Goal: Find specific page/section: Find specific page/section

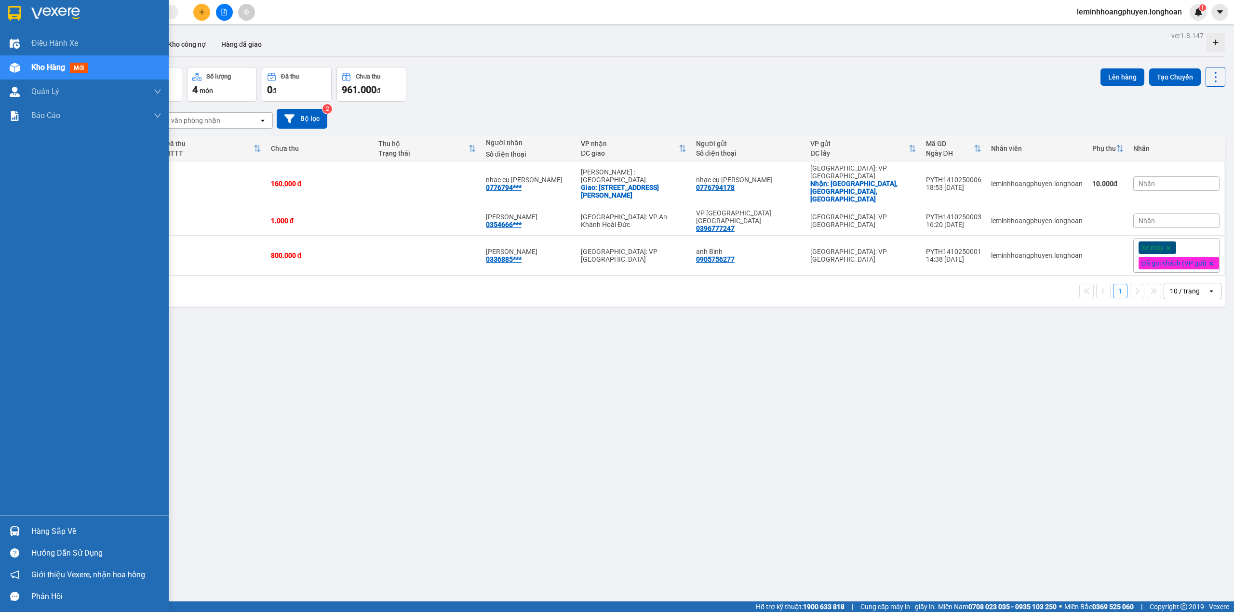
click at [4, 525] on div "Hàng sắp về" at bounding box center [84, 531] width 169 height 22
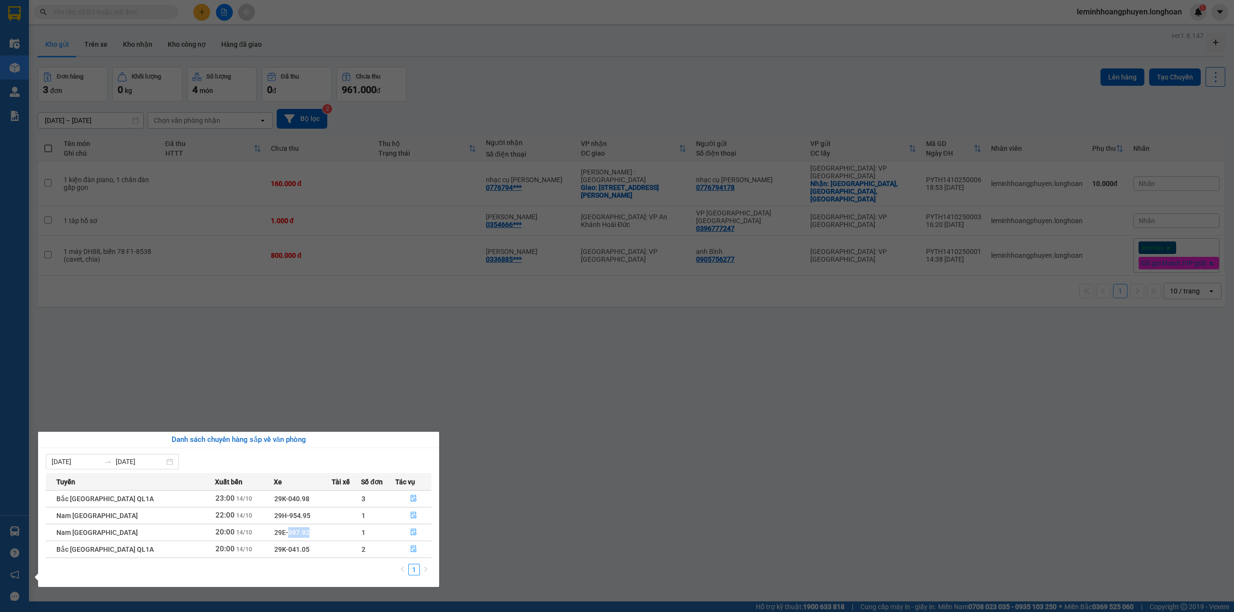
drag, startPoint x: 285, startPoint y: 531, endPoint x: 263, endPoint y: 538, distance: 23.9
click at [274, 538] on td "29E-097.92" at bounding box center [303, 532] width 58 height 17
copy span "097.92"
drag, startPoint x: 285, startPoint y: 517, endPoint x: 260, endPoint y: 517, distance: 25.1
click at [274, 517] on td "29H-954.95" at bounding box center [303, 515] width 58 height 17
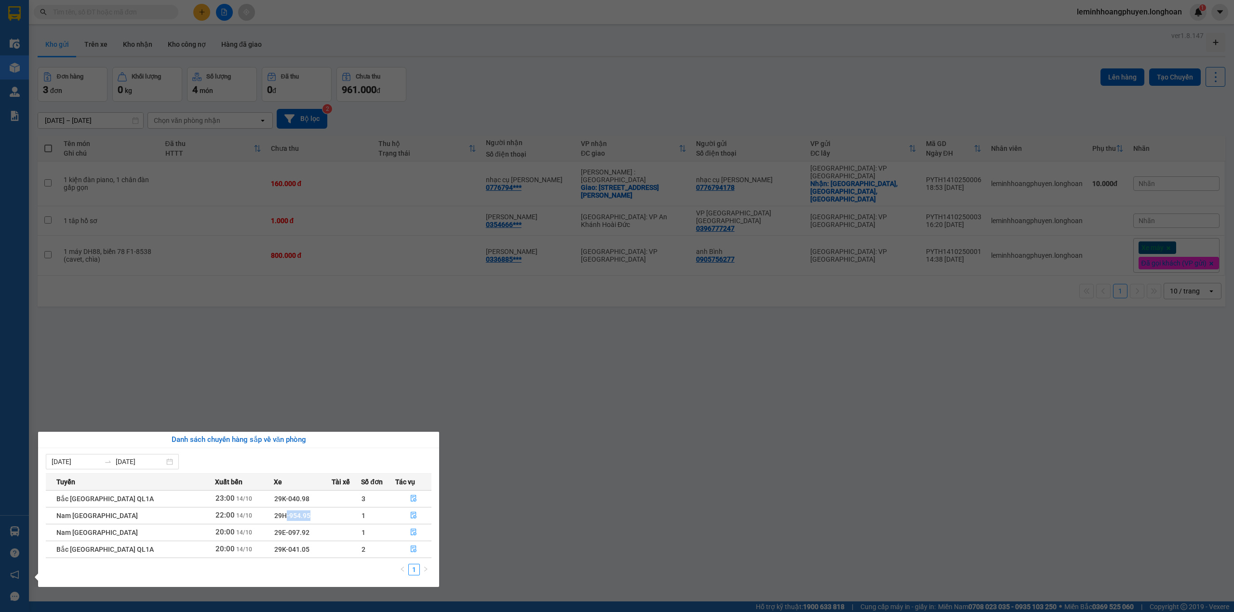
click at [297, 516] on td "29H-954.95" at bounding box center [303, 515] width 58 height 17
click at [292, 514] on td "29H-954.95" at bounding box center [303, 515] width 58 height 17
drag, startPoint x: 292, startPoint y: 513, endPoint x: 269, endPoint y: 515, distance: 23.2
click at [274, 515] on td "29H-954.95" at bounding box center [303, 515] width 58 height 17
copy span "954.95"
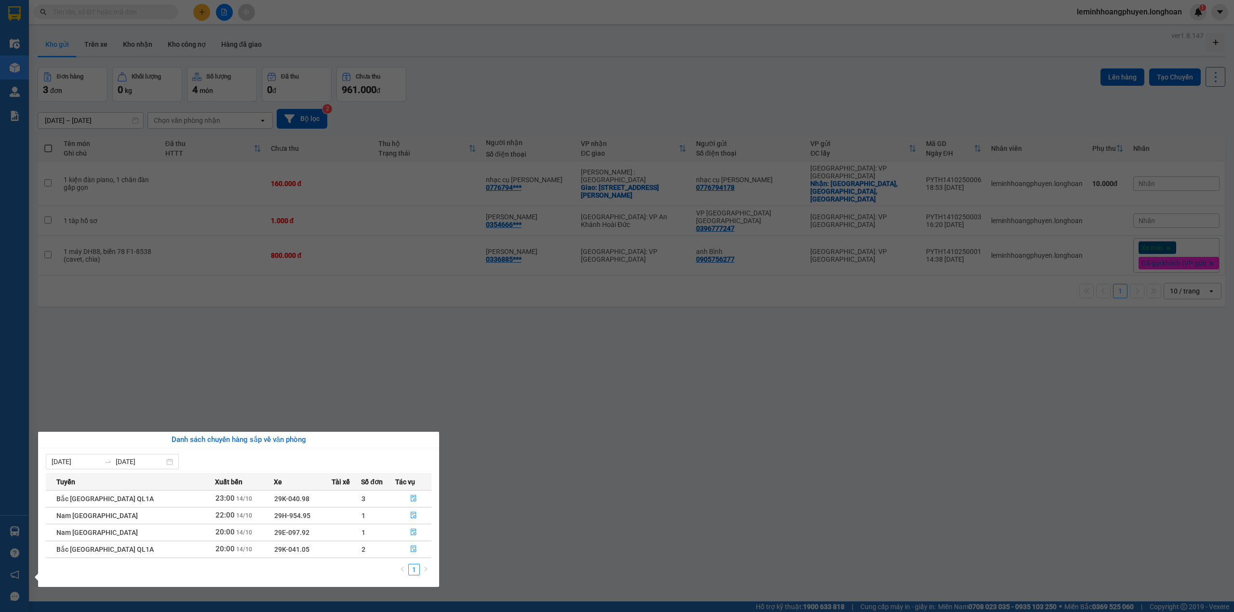
click at [305, 548] on td "29K-041.05" at bounding box center [303, 549] width 58 height 17
drag, startPoint x: 284, startPoint y: 551, endPoint x: 265, endPoint y: 553, distance: 19.4
click at [274, 553] on td "29K-041.05" at bounding box center [303, 549] width 58 height 17
copy span "041.05"
drag, startPoint x: 284, startPoint y: 496, endPoint x: 263, endPoint y: 504, distance: 21.9
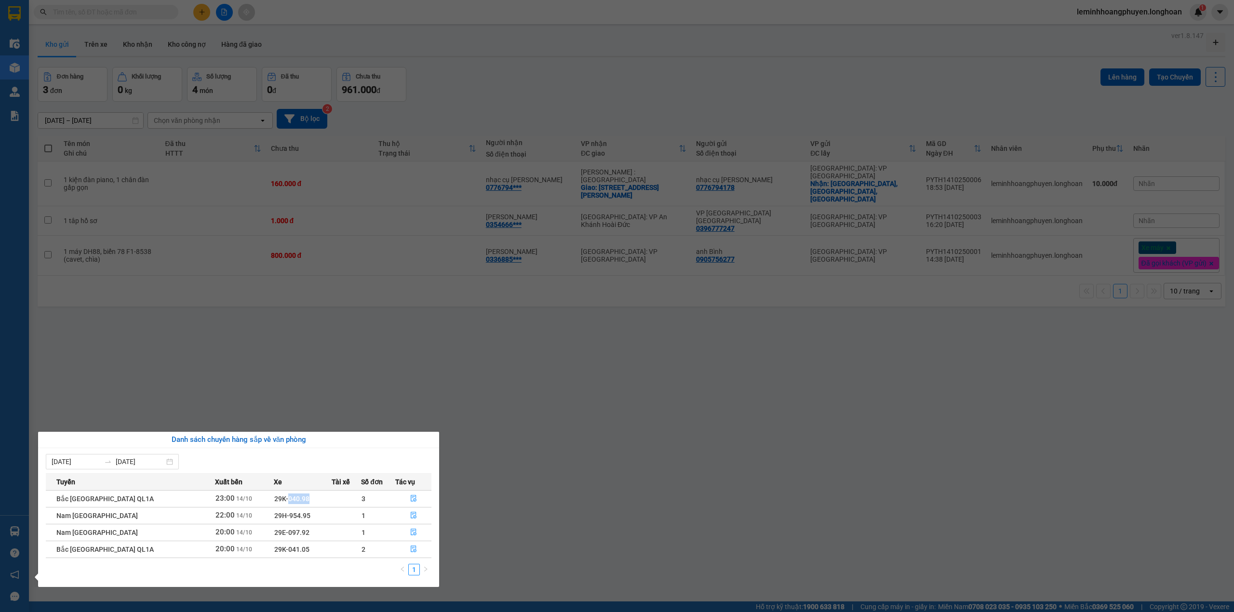
click at [274, 504] on td "29K-040.98" at bounding box center [303, 498] width 58 height 17
copy span "040.98"
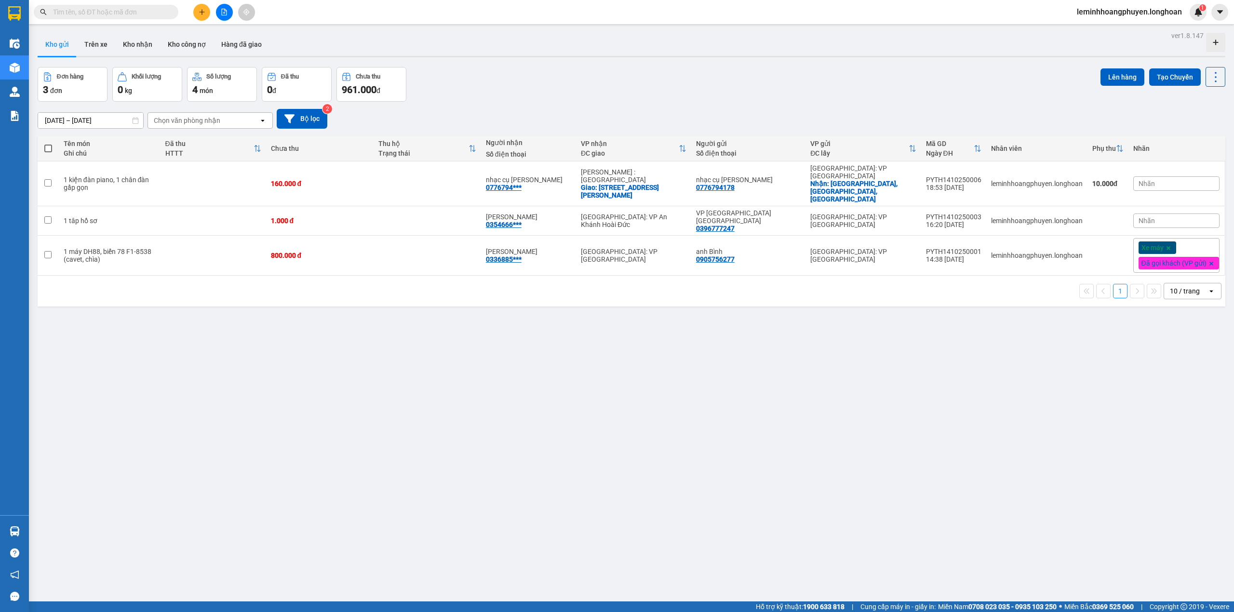
click at [779, 442] on section "Kết quả tìm kiếm ( 0 ) Bộ lọc No Data leminhhoangphuyen.longhoan 1 Điều hành xe…" at bounding box center [617, 306] width 1234 height 612
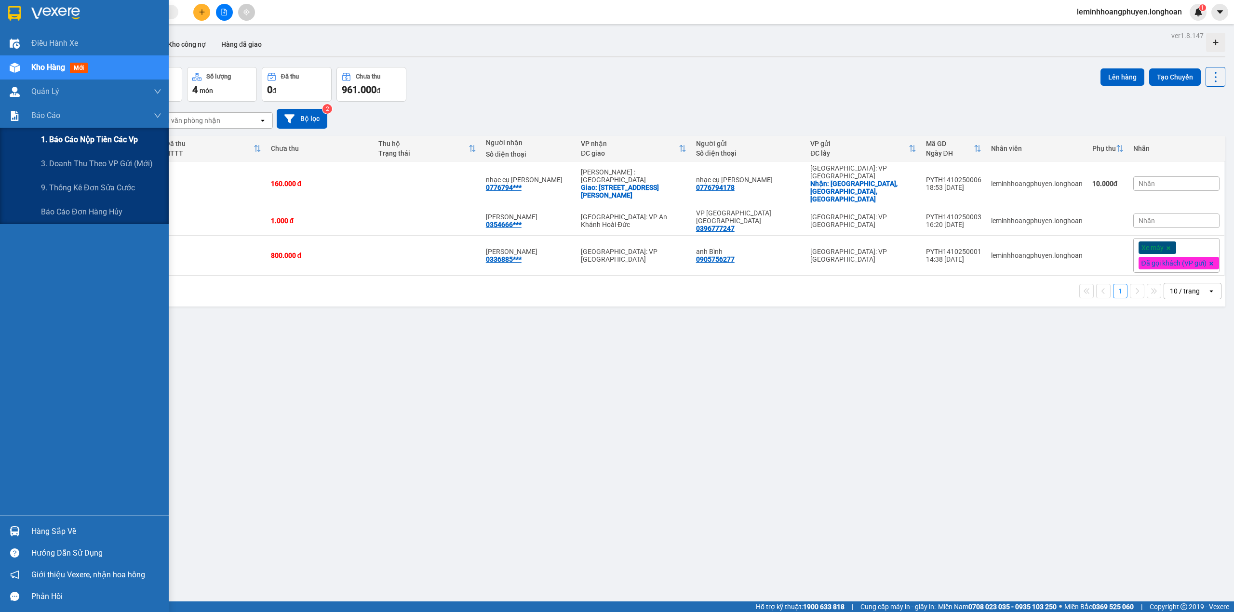
click at [99, 140] on span "1. Báo cáo nộp tiền các vp" at bounding box center [89, 139] width 97 height 12
